Goal: Task Accomplishment & Management: Manage account settings

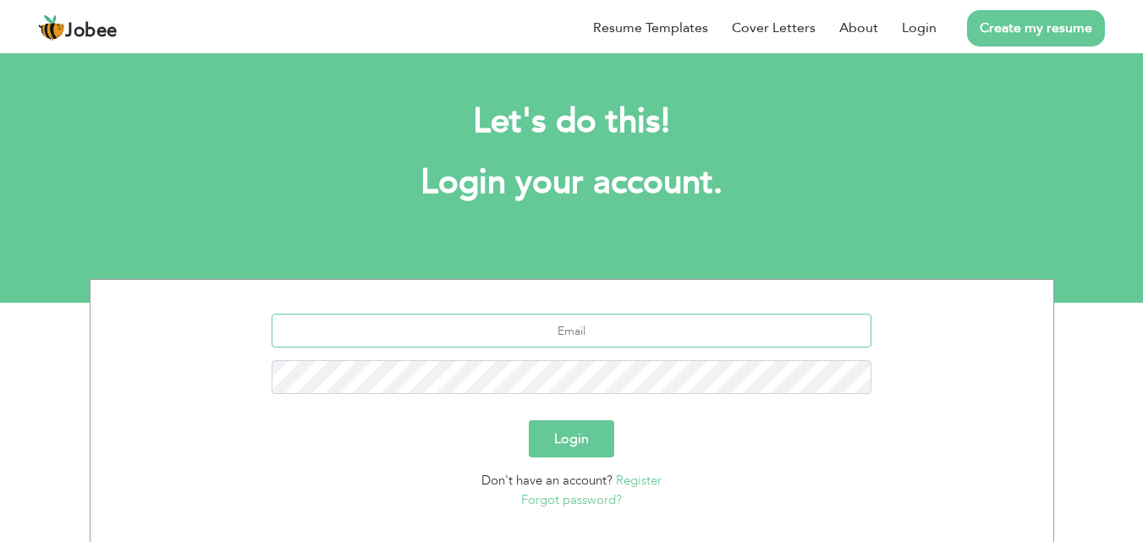
click at [585, 338] on input "text" at bounding box center [572, 331] width 600 height 34
type input "[EMAIL_ADDRESS][DOMAIN_NAME]"
click at [529, 421] on button "Login" at bounding box center [571, 439] width 85 height 37
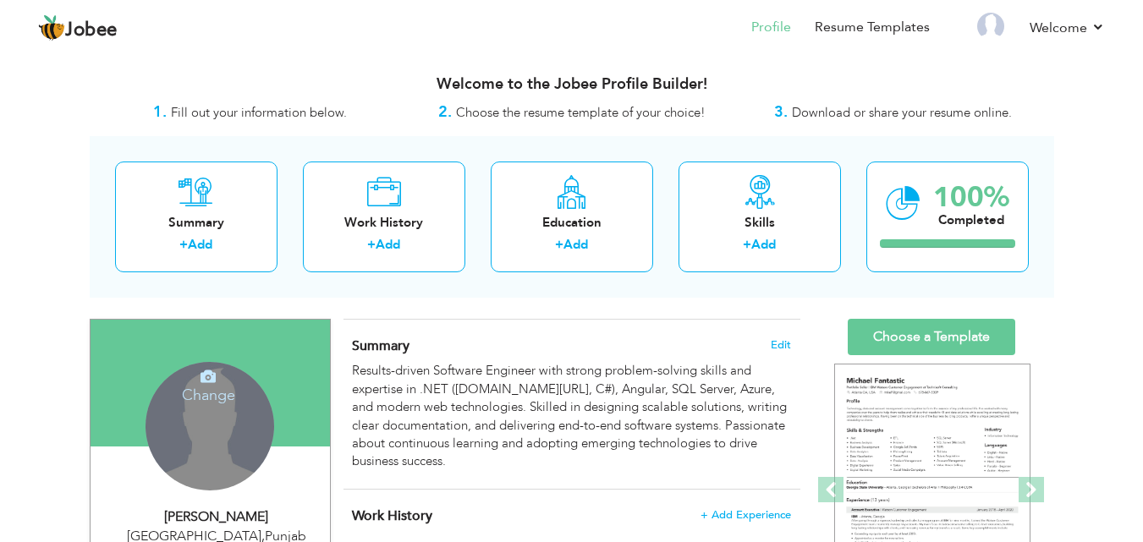
click at [209, 391] on h4 "Change" at bounding box center [208, 384] width 121 height 41
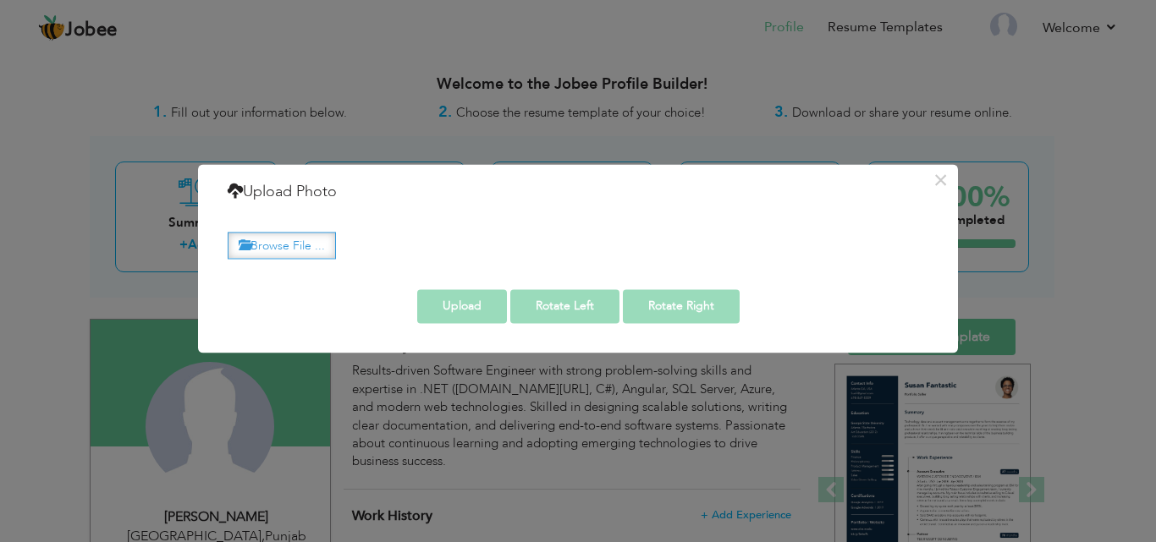
click at [270, 249] on label "Browse File ..." at bounding box center [282, 246] width 108 height 26
click at [0, 0] on input "Browse File ..." at bounding box center [0, 0] width 0 height 0
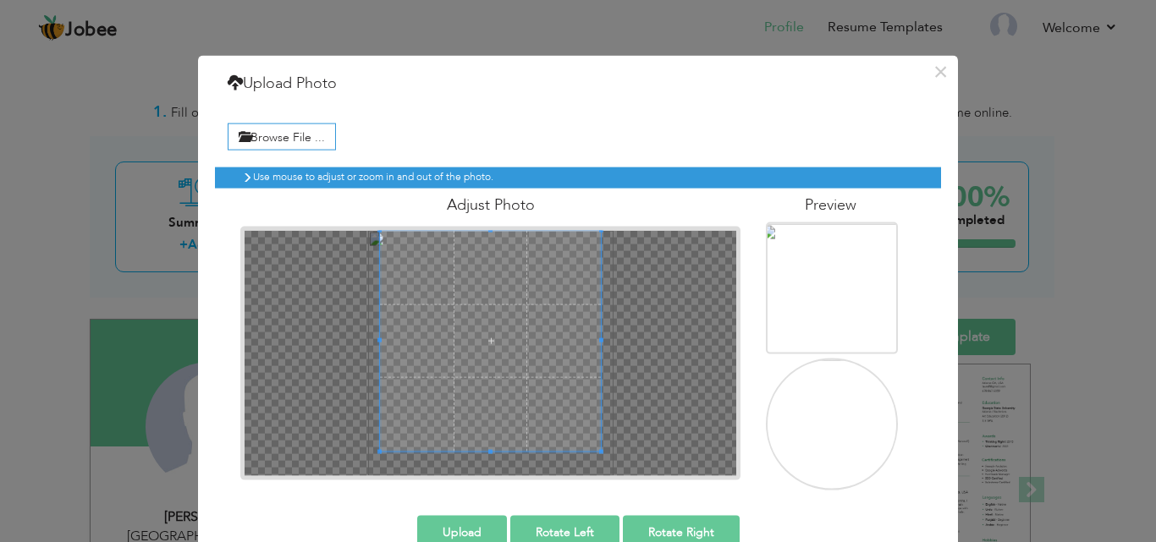
click at [423, 223] on div "Adjust Photo" at bounding box center [491, 334] width 526 height 292
click at [471, 283] on span at bounding box center [486, 340] width 221 height 221
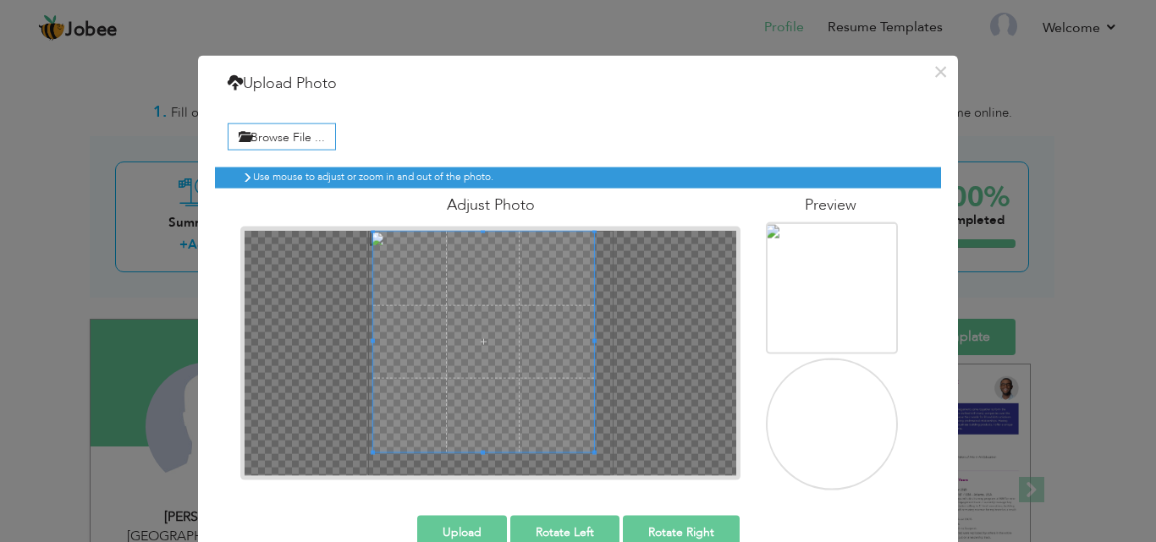
click at [471, 364] on span at bounding box center [483, 341] width 221 height 221
click at [465, 523] on button "Upload" at bounding box center [462, 532] width 90 height 34
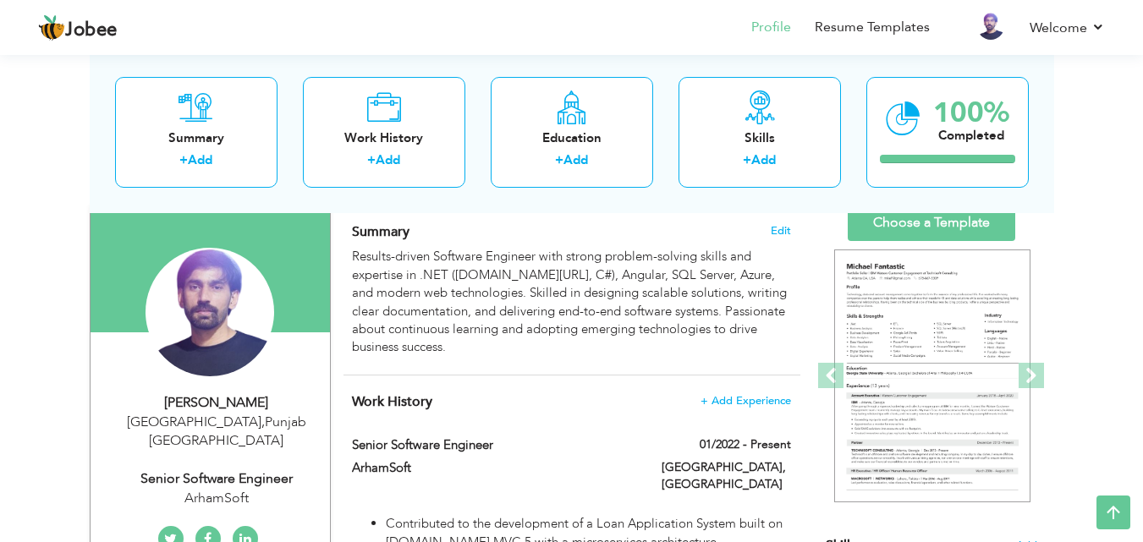
scroll to position [111, 0]
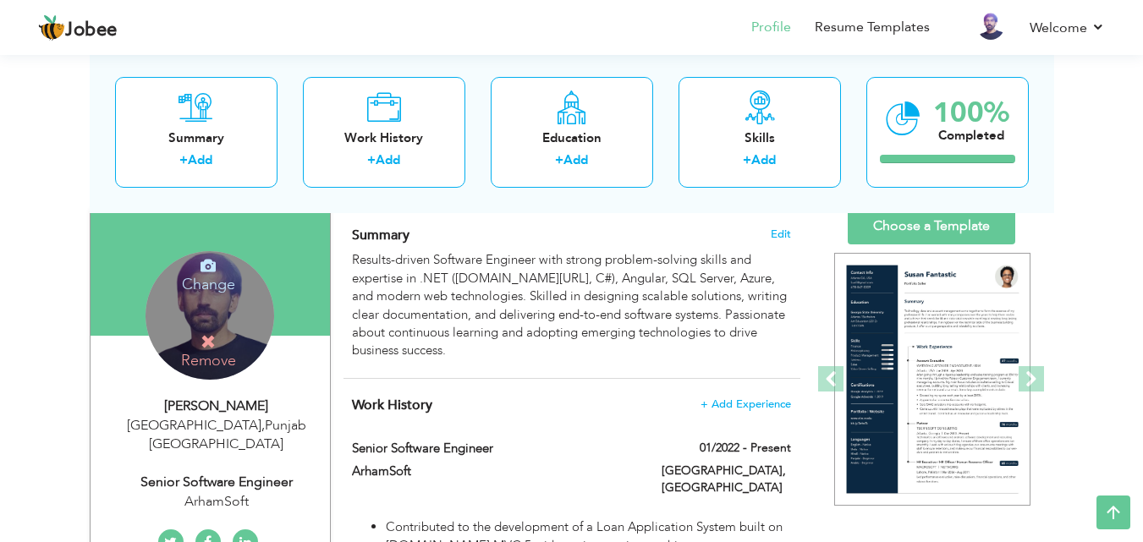
click at [231, 333] on h4 "Remove" at bounding box center [208, 351] width 121 height 36
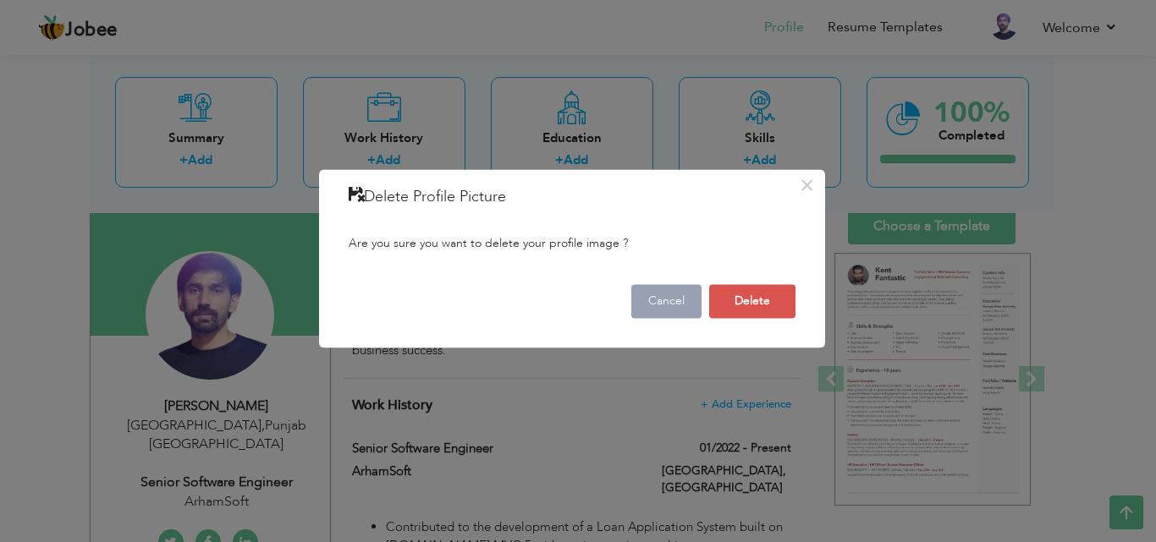
drag, startPoint x: 678, startPoint y: 334, endPoint x: 668, endPoint y: 293, distance: 42.7
click at [668, 293] on div "× Delete Profile Picture Are you sure you want to delete your profile image ? C…" at bounding box center [572, 258] width 506 height 179
click at [668, 293] on button "Cancel" at bounding box center [666, 301] width 70 height 34
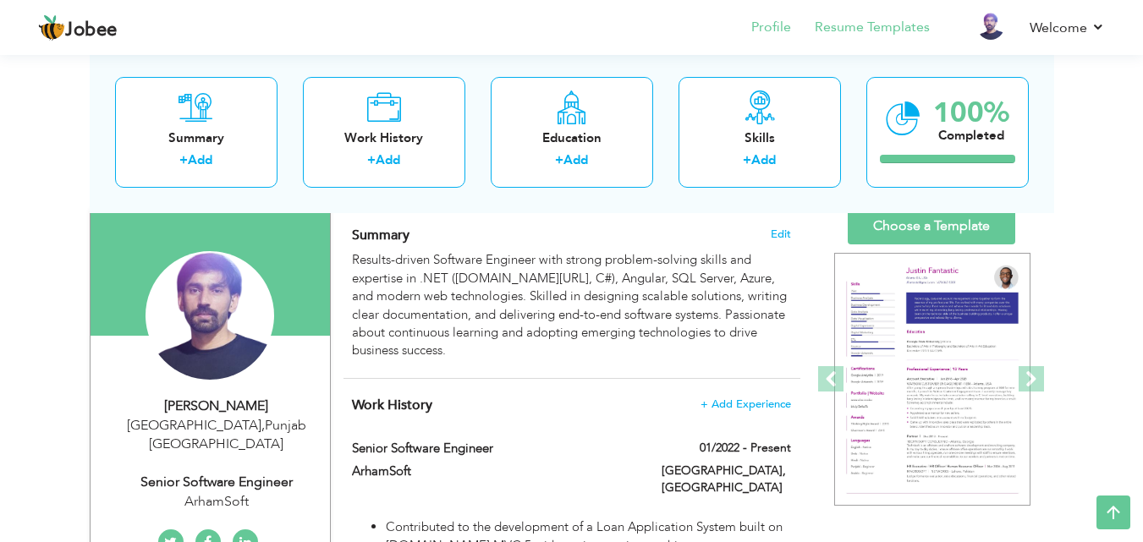
click at [888, 16] on li "Resume Templates" at bounding box center [860, 29] width 139 height 46
click at [874, 30] on link "Resume Templates" at bounding box center [872, 27] width 115 height 19
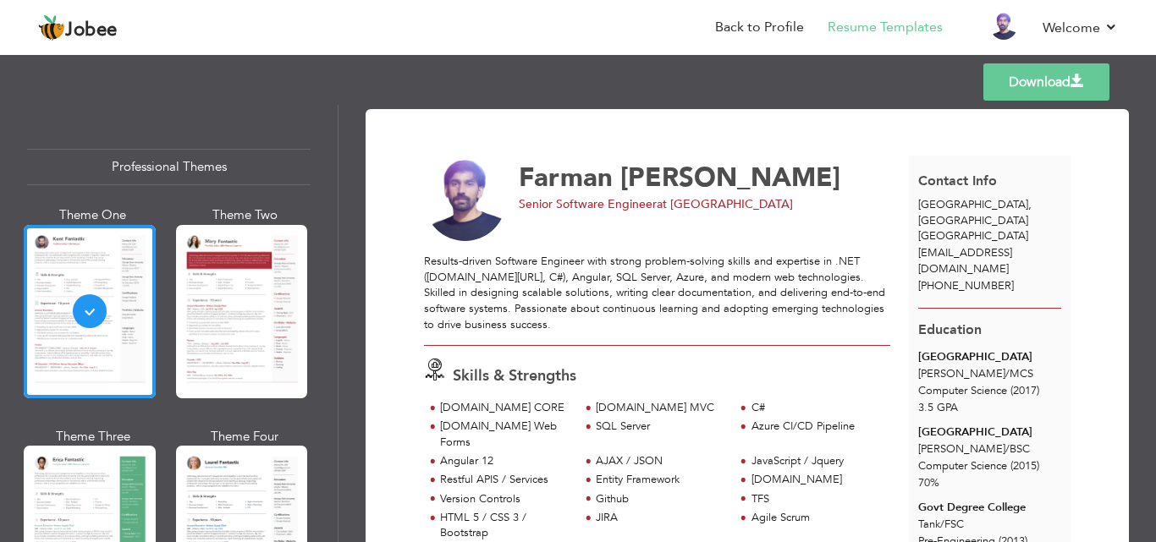
click at [460, 213] on img at bounding box center [465, 200] width 83 height 83
click at [260, 476] on div at bounding box center [242, 532] width 132 height 173
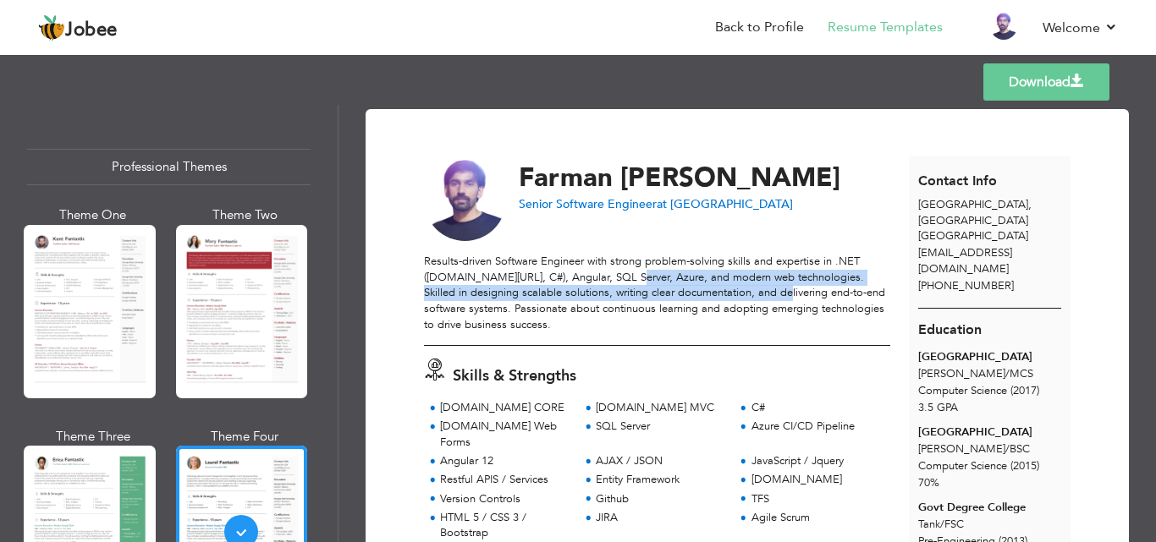
drag, startPoint x: 625, startPoint y: 282, endPoint x: 769, endPoint y: 300, distance: 145.0
click at [769, 300] on div "Results-driven Software Engineer with strong problem-solving skills and experti…" at bounding box center [657, 293] width 466 height 79
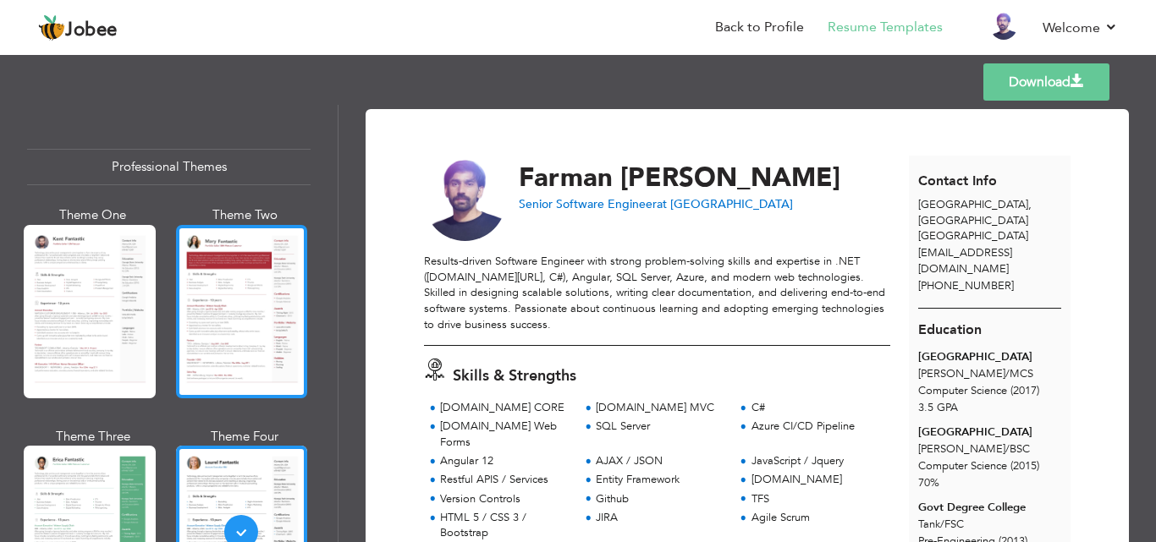
click at [223, 295] on div at bounding box center [242, 311] width 132 height 173
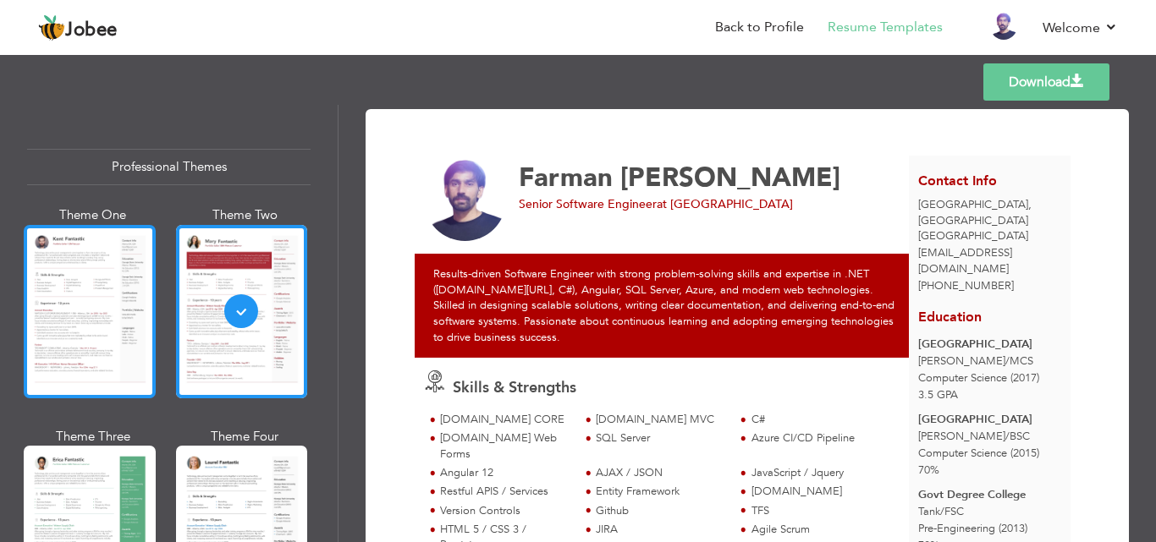
click at [108, 300] on div at bounding box center [90, 311] width 132 height 173
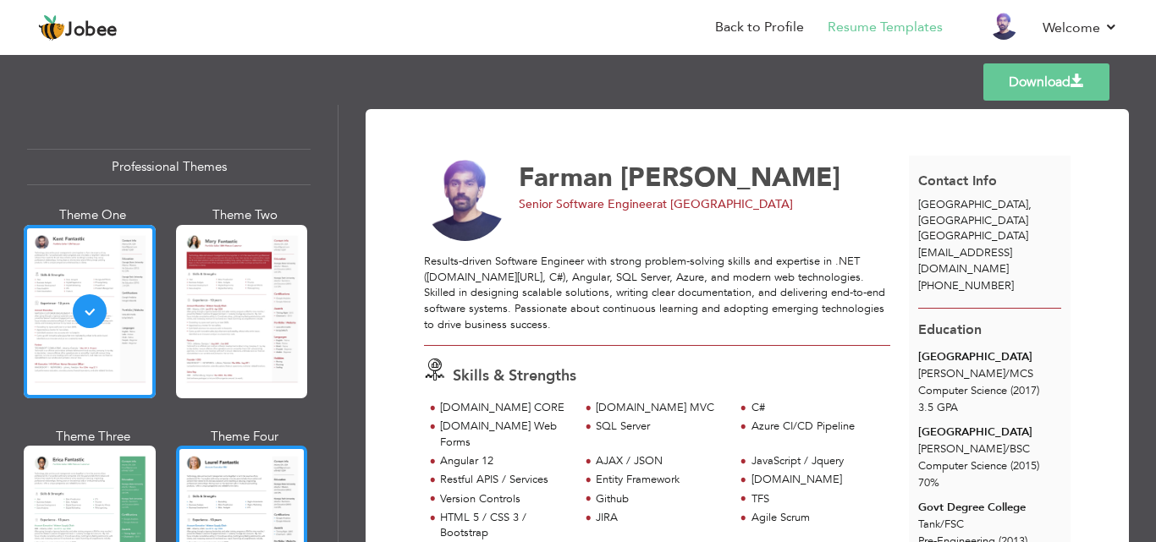
click at [223, 517] on div at bounding box center [242, 532] width 132 height 173
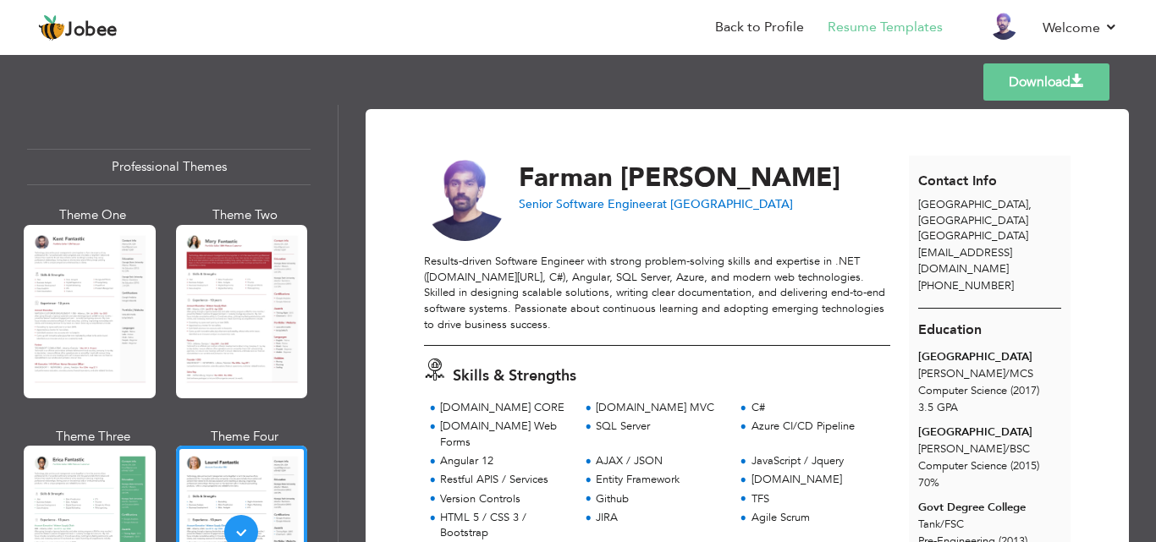
click at [476, 203] on img at bounding box center [465, 200] width 83 height 83
click at [476, 190] on img at bounding box center [465, 200] width 83 height 83
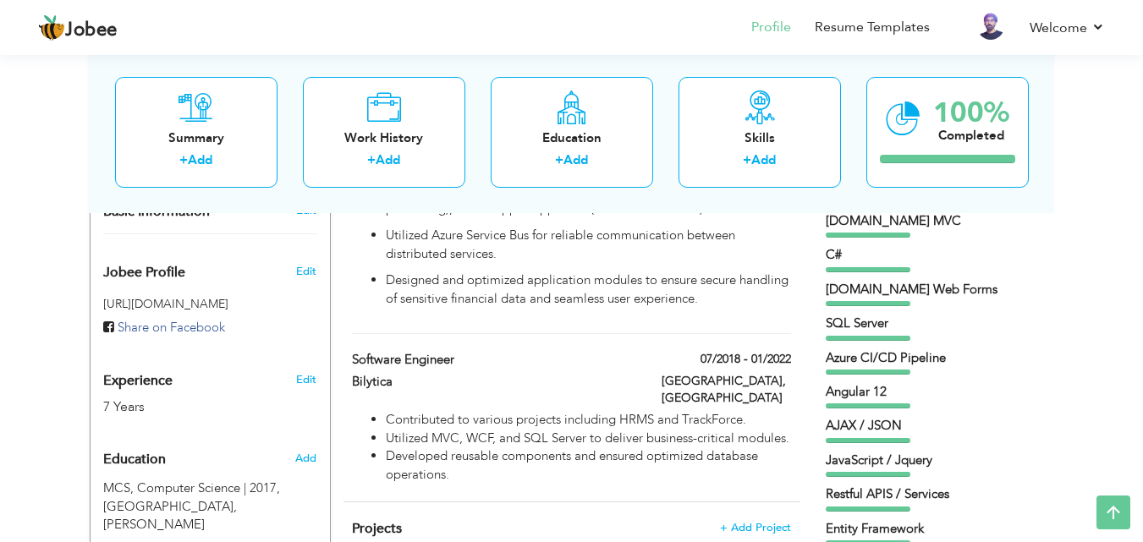
scroll to position [482, 0]
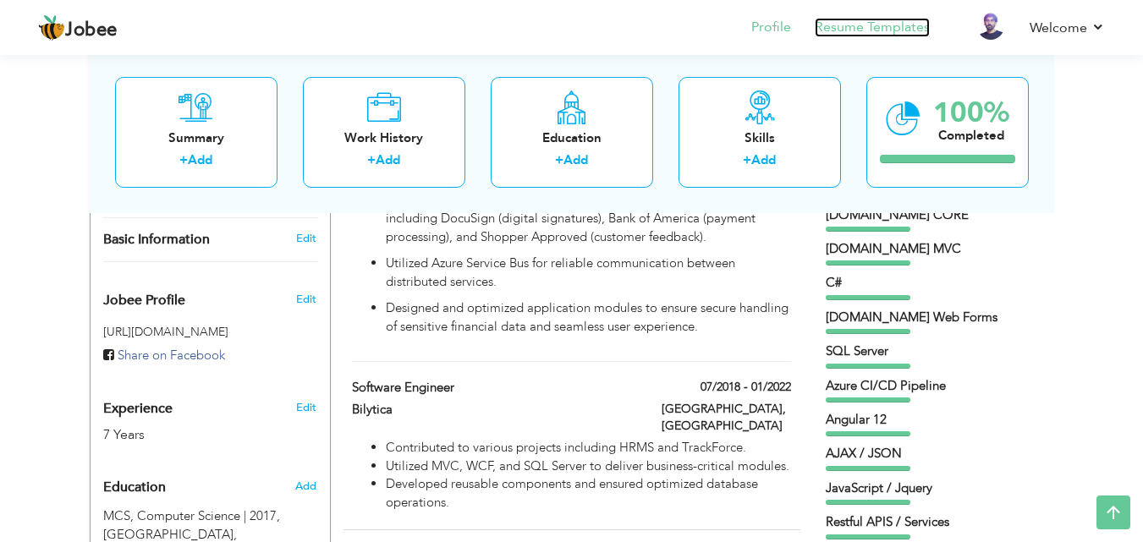
click at [843, 27] on link "Resume Templates" at bounding box center [872, 27] width 115 height 19
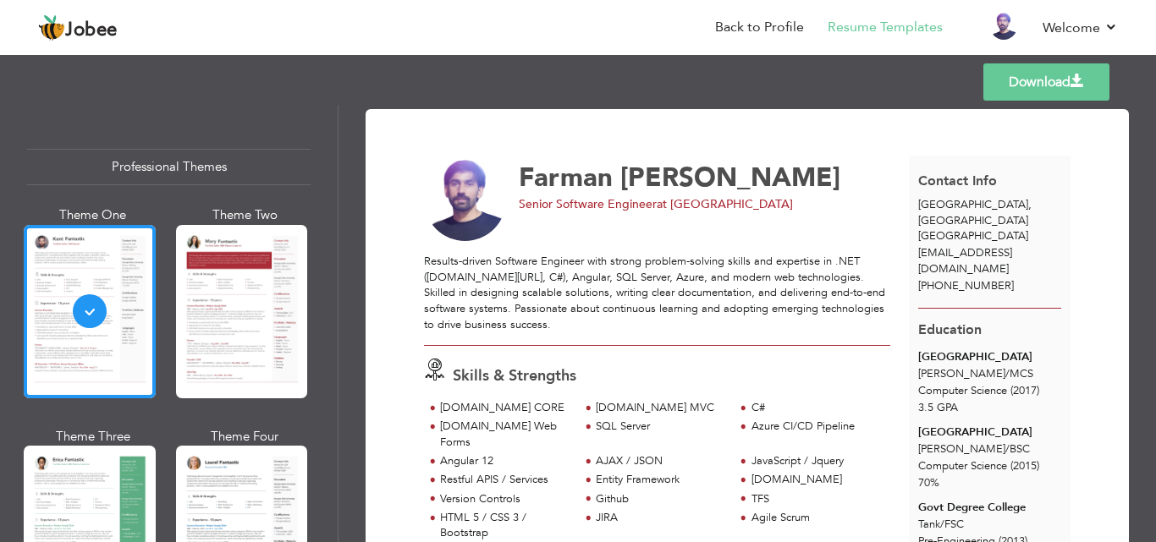
drag, startPoint x: 1027, startPoint y: 235, endPoint x: 1055, endPoint y: 234, distance: 27.9
click at [1055, 245] on div "[EMAIL_ADDRESS][DOMAIN_NAME]" at bounding box center [990, 260] width 162 height 31
drag, startPoint x: 1155, startPoint y: 199, endPoint x: 178, endPoint y: 496, distance: 1021.6
click at [178, 496] on div at bounding box center [242, 532] width 132 height 173
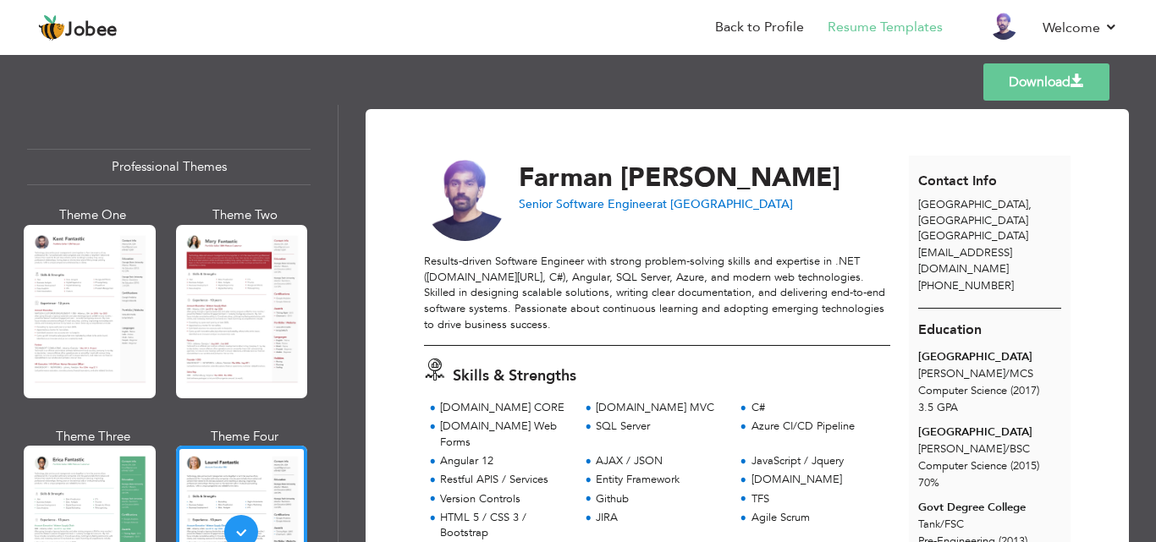
click at [937, 245] on span "[EMAIL_ADDRESS][DOMAIN_NAME]" at bounding box center [965, 260] width 94 height 31
click at [937, 245] on span "farmanullah8876@gmail.com" at bounding box center [965, 260] width 94 height 31
click at [774, 35] on link "Back to Profile" at bounding box center [759, 27] width 89 height 19
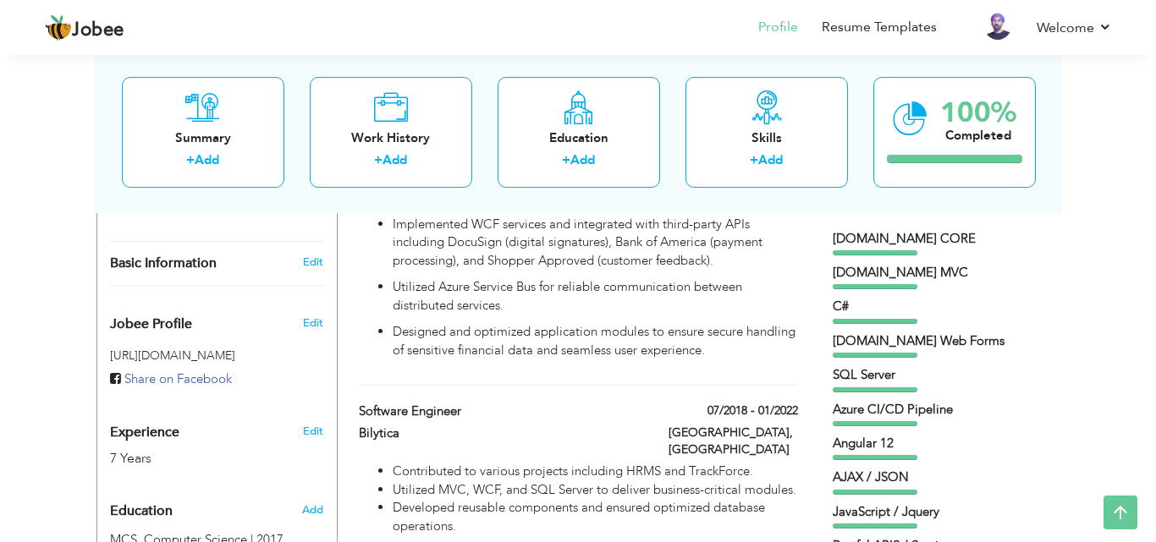
scroll to position [451, 0]
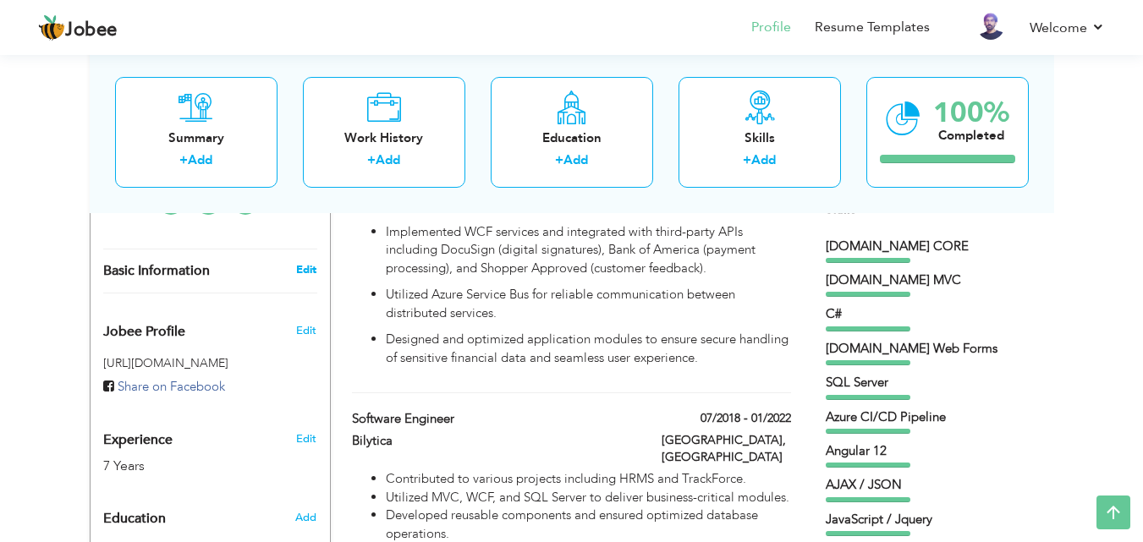
click at [313, 262] on link "Edit" at bounding box center [306, 269] width 20 height 15
type input "Farman"
type input "[PERSON_NAME]"
type input "[PHONE_NUMBER]"
select select "number:166"
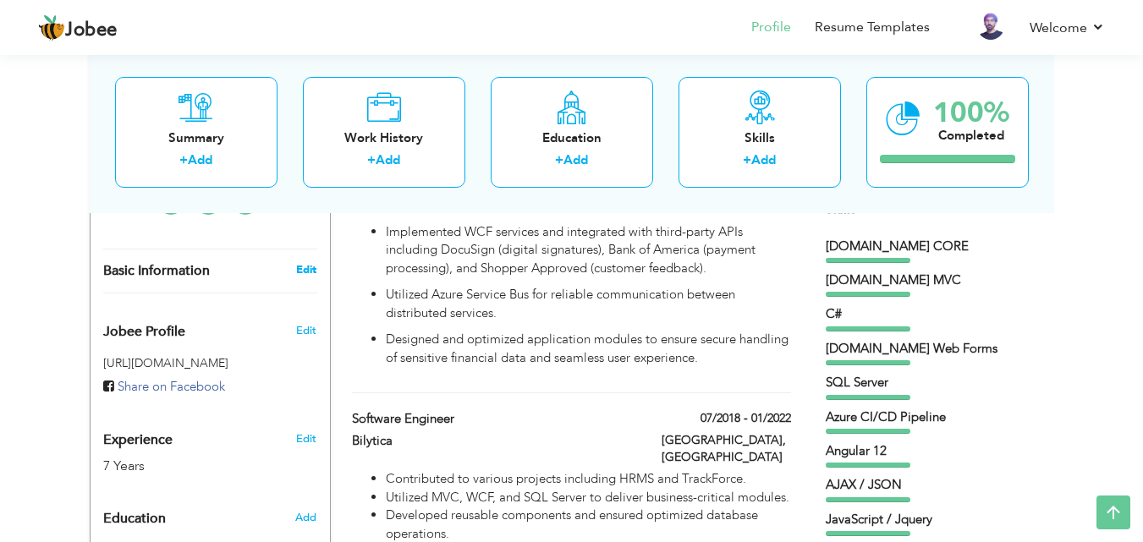
type input "[GEOGRAPHIC_DATA]"
select select "number:9"
type input "ArhamSoft"
type input "Senior Software Engineer"
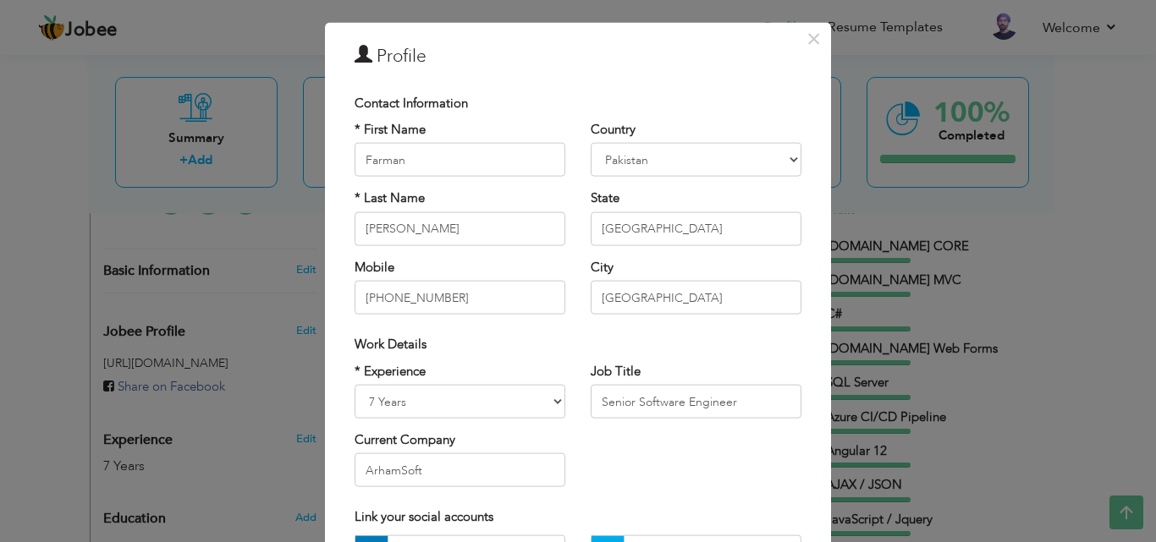
scroll to position [0, 0]
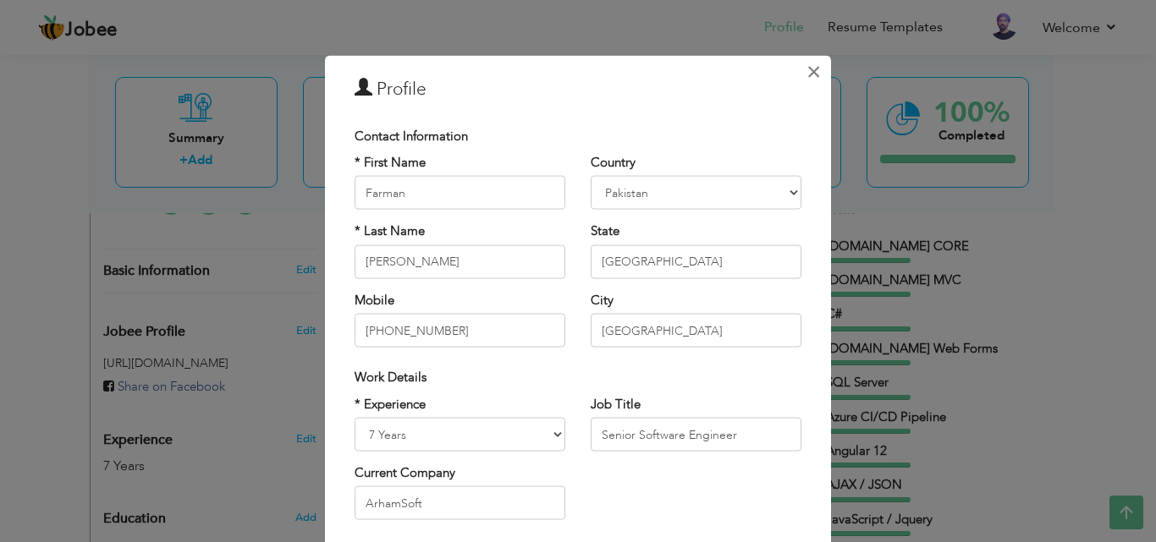
click at [813, 73] on span "×" at bounding box center [814, 71] width 14 height 30
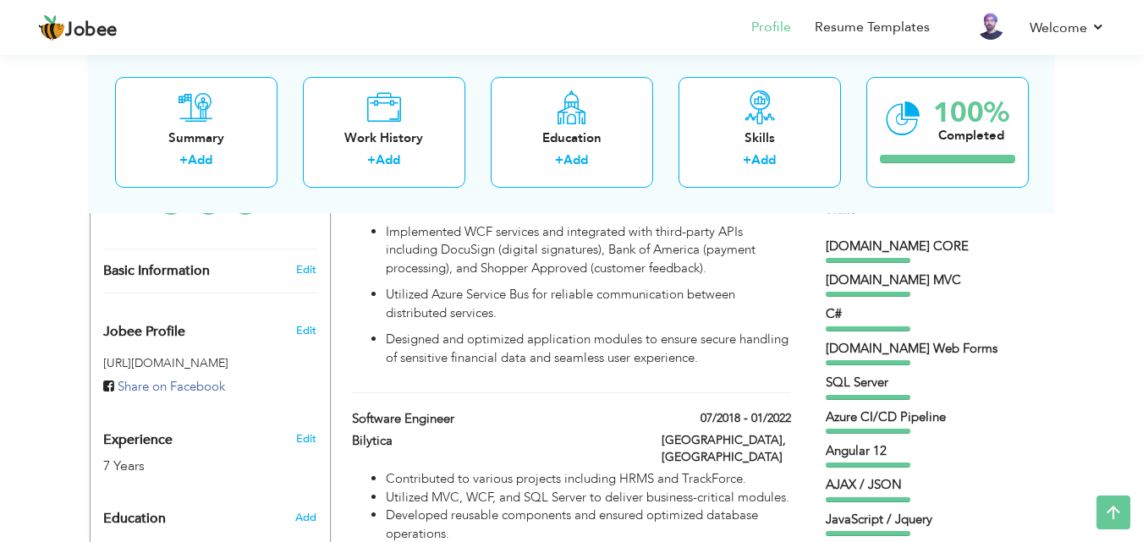
click at [295, 417] on div "Edit" at bounding box center [309, 435] width 40 height 41
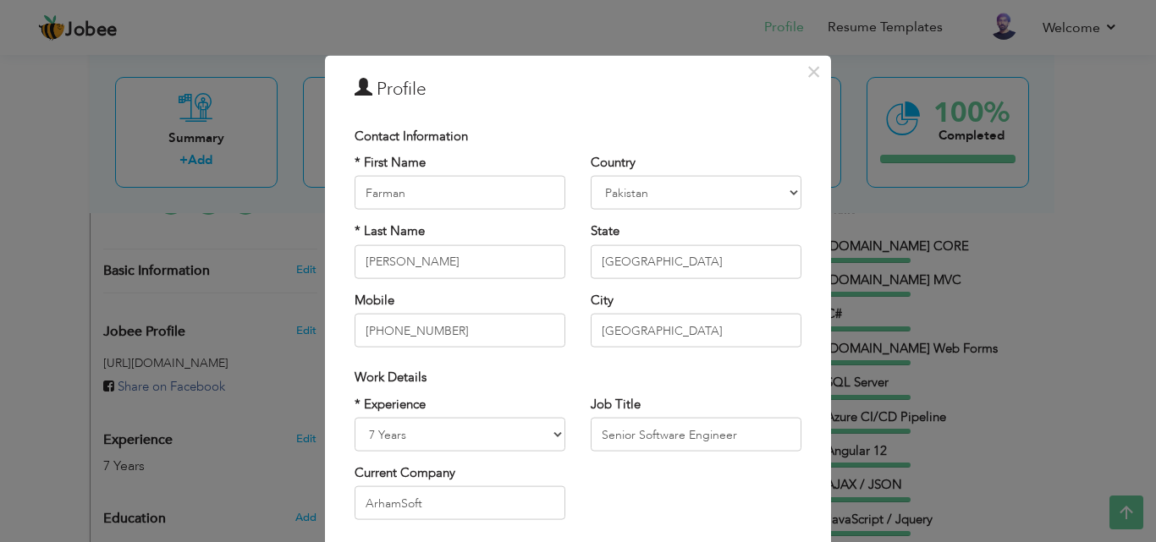
click at [295, 417] on div "× Profile Contact Information * First Name Farman * Last Name Ullah" at bounding box center [578, 271] width 1156 height 542
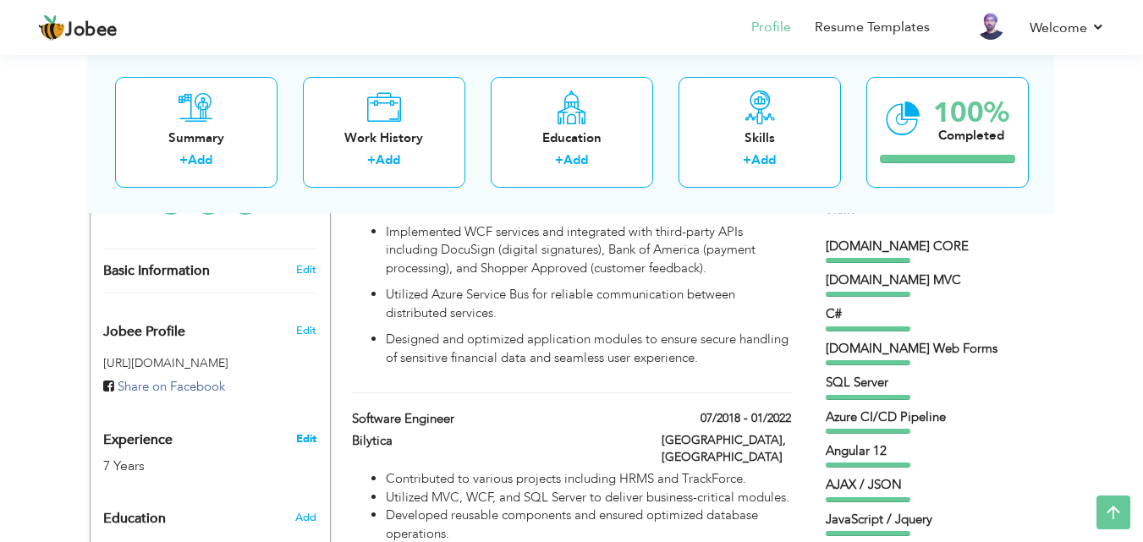
click at [303, 432] on link "Edit" at bounding box center [306, 439] width 20 height 15
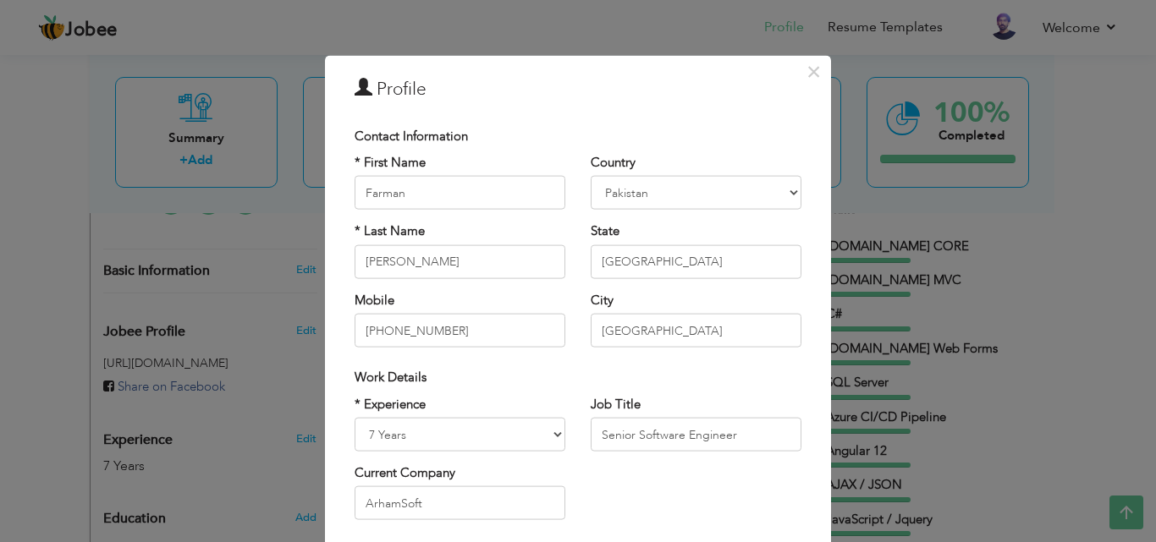
click at [719, 286] on div "Country Afghanistan Albania Algeria American Samoa Andorra Angola Anguilla Anta…" at bounding box center [696, 257] width 236 height 206
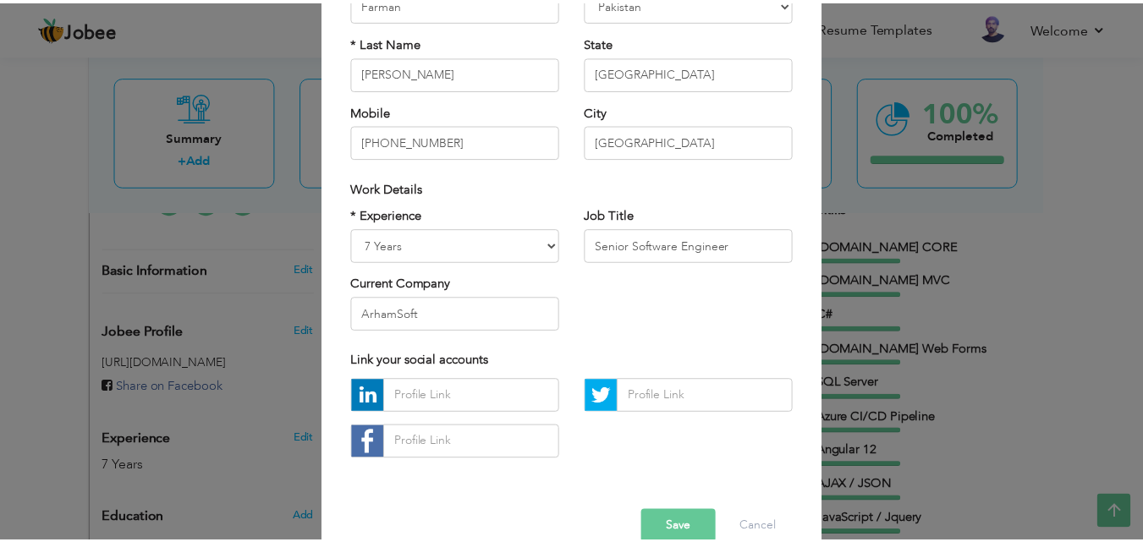
scroll to position [187, 0]
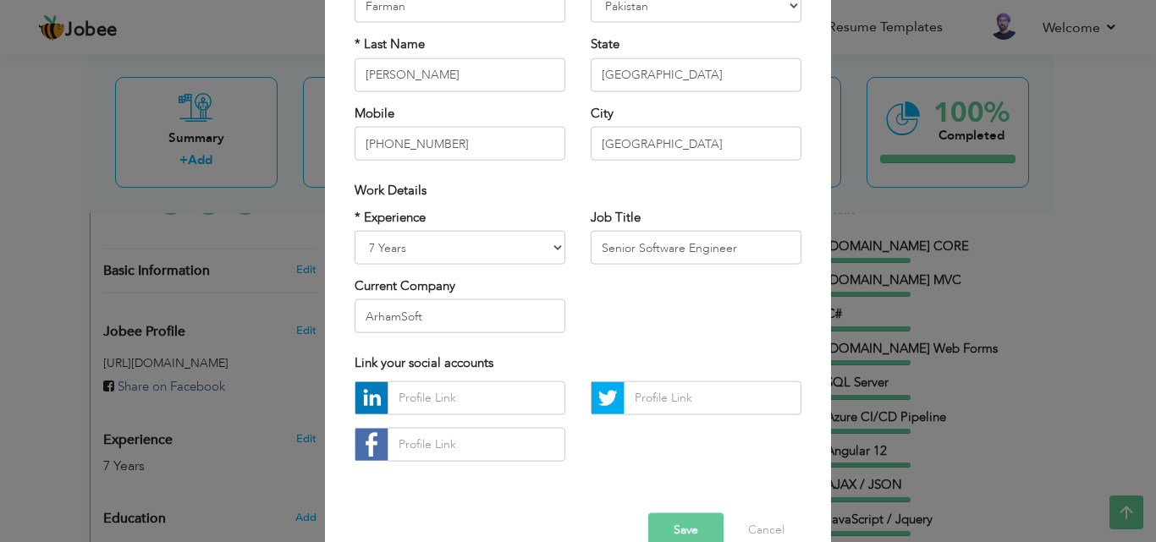
click at [1108, 135] on div "× Profile Contact Information * First Name Farman * Last Name Ullah" at bounding box center [578, 271] width 1156 height 542
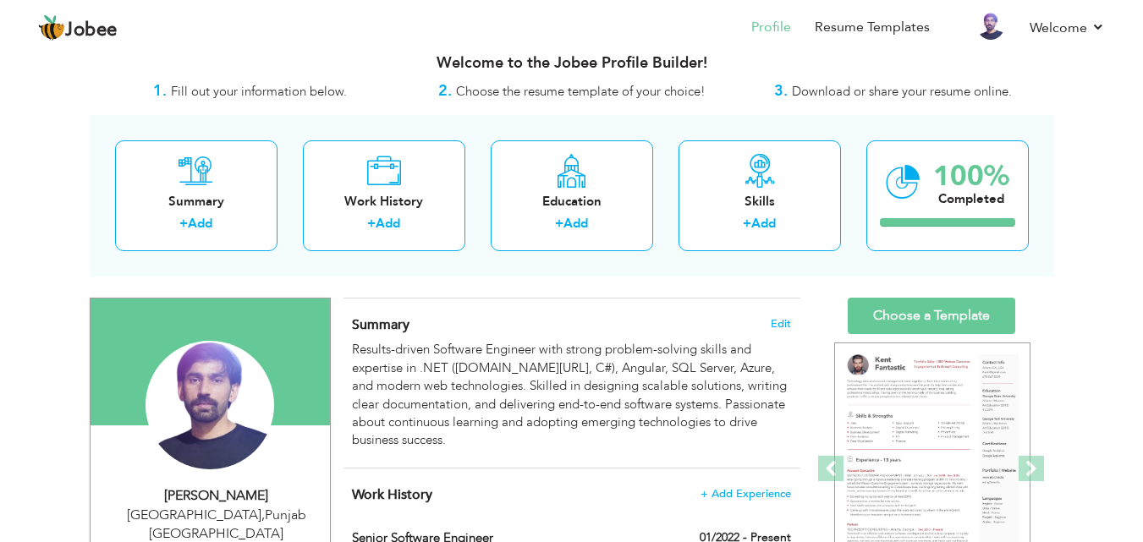
scroll to position [25, 0]
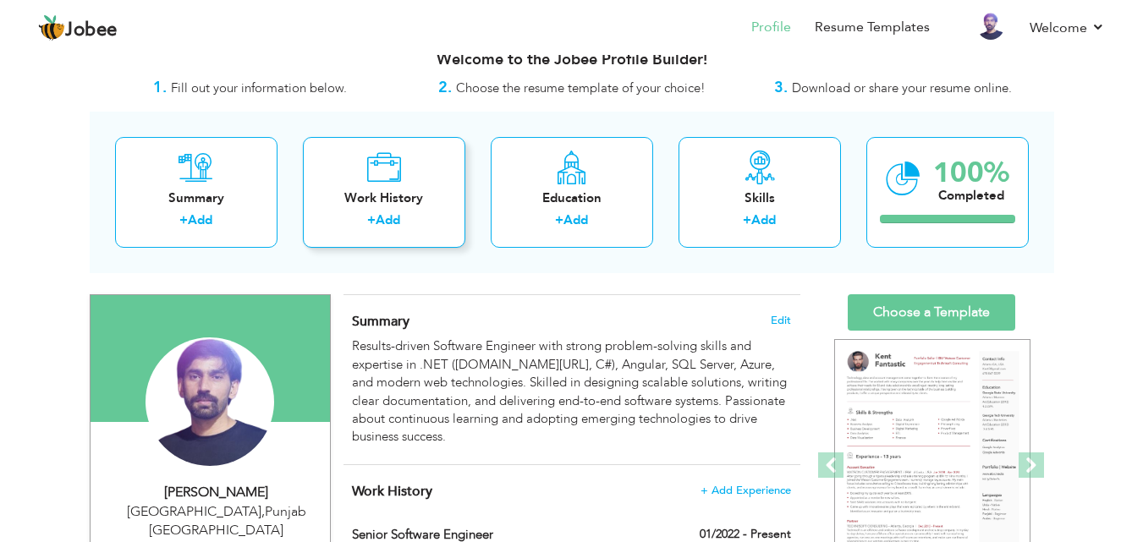
click at [427, 166] on div "Work History + Add" at bounding box center [384, 192] width 162 height 111
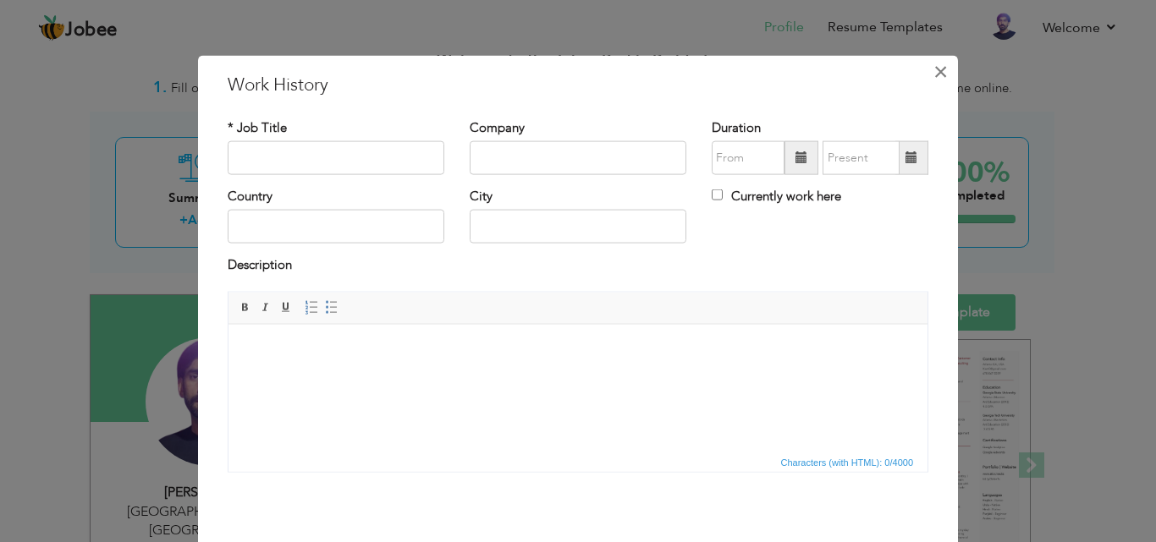
click at [933, 80] on span "×" at bounding box center [940, 71] width 14 height 30
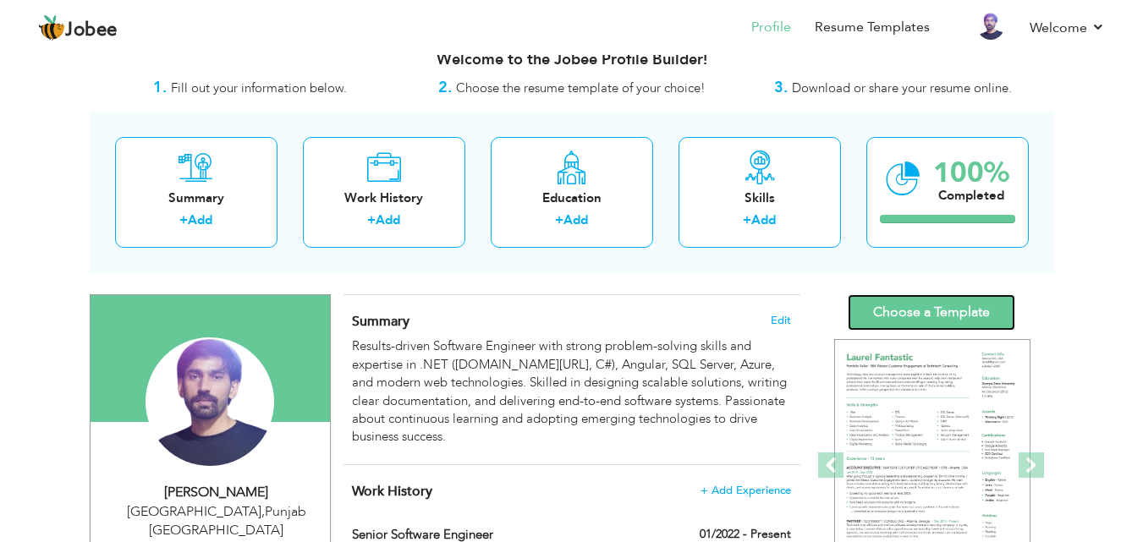
click at [875, 316] on link "Choose a Template" at bounding box center [932, 313] width 168 height 36
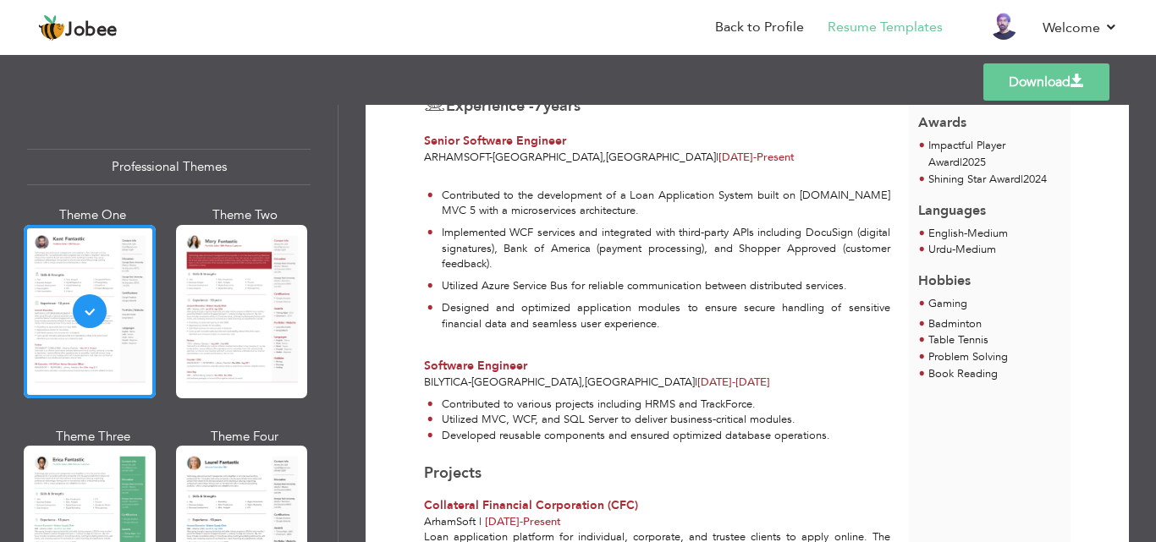
scroll to position [464, 0]
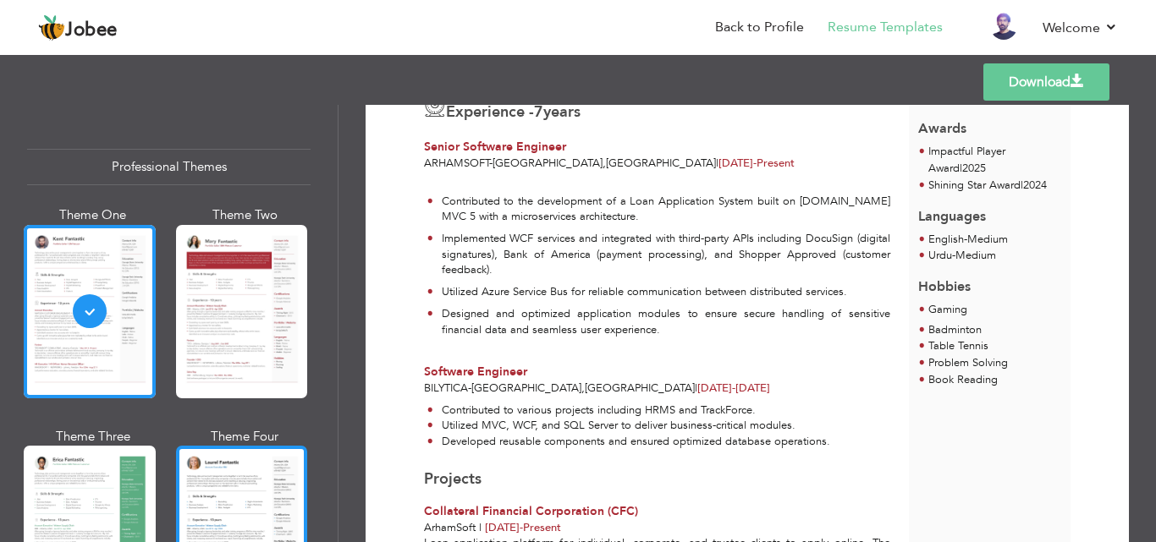
click at [189, 458] on div at bounding box center [242, 532] width 132 height 173
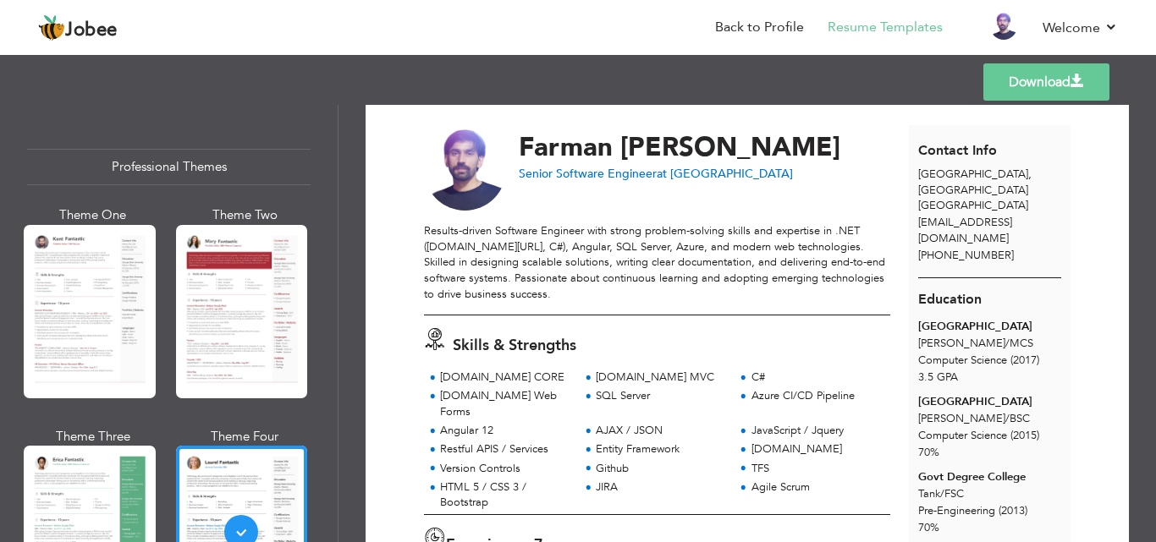
scroll to position [0, 0]
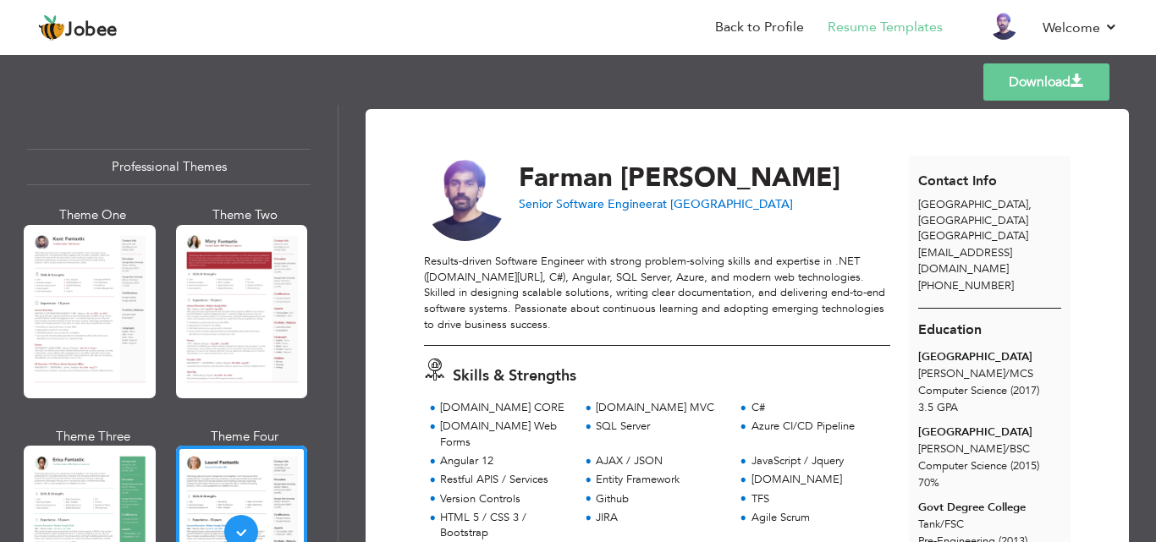
click at [1060, 80] on link "Download" at bounding box center [1046, 81] width 126 height 37
